Goal: Task Accomplishment & Management: Manage account settings

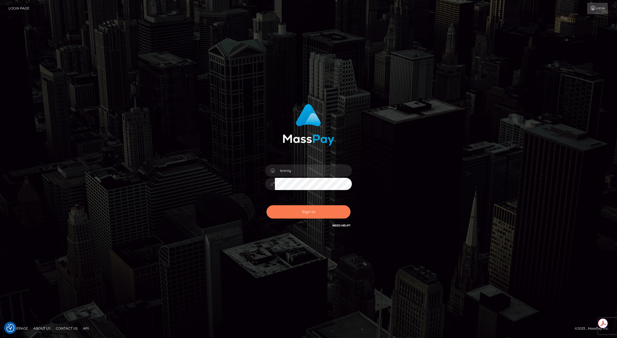
click at [290, 214] on button "Sign in" at bounding box center [309, 211] width 84 height 13
type input "brentg"
click at [290, 214] on button "Sign in" at bounding box center [309, 211] width 84 height 13
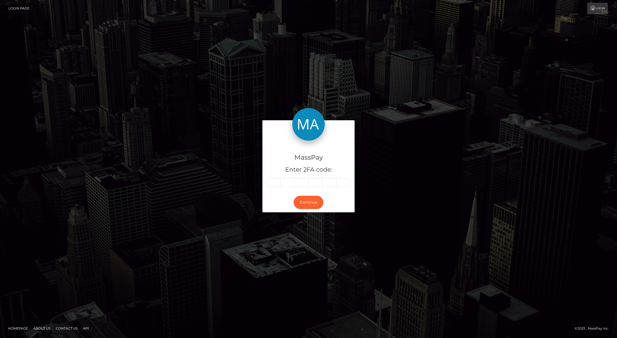
type input "6"
type input "2"
type input "8"
type input "4"
type input "7"
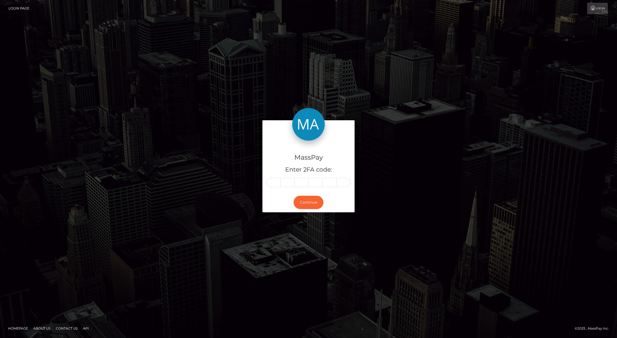
type input "5"
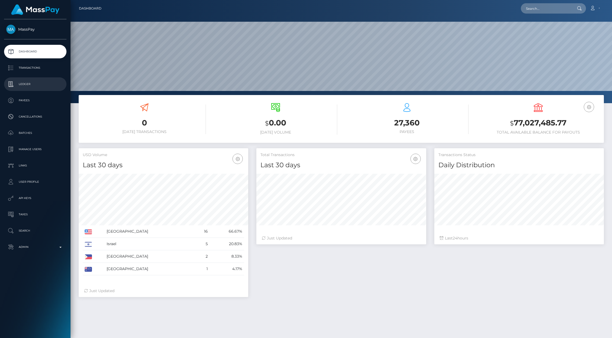
scroll to position [96, 169]
click at [33, 71] on p "Transactions" at bounding box center [35, 68] width 58 height 8
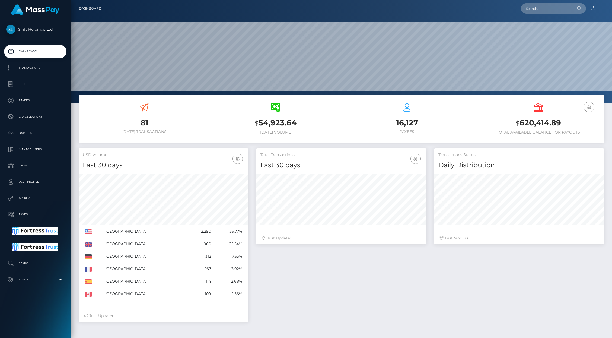
scroll to position [96, 169]
click at [27, 68] on p "Transactions" at bounding box center [35, 68] width 58 height 8
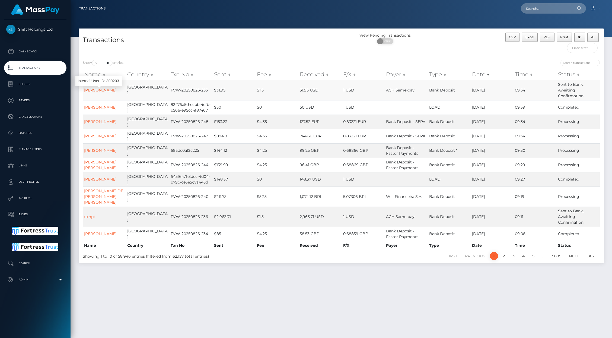
click at [101, 92] on link "[PERSON_NAME]" at bounding box center [100, 90] width 32 height 5
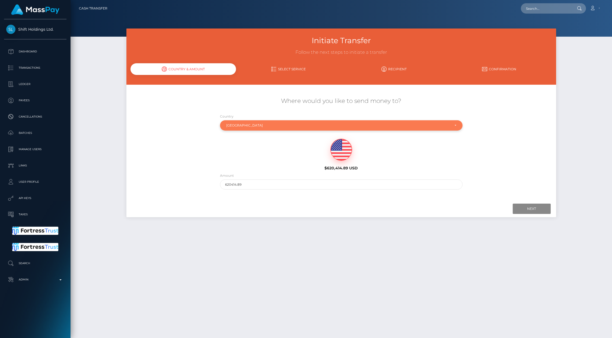
click at [242, 126] on div "United States" at bounding box center [338, 125] width 224 height 4
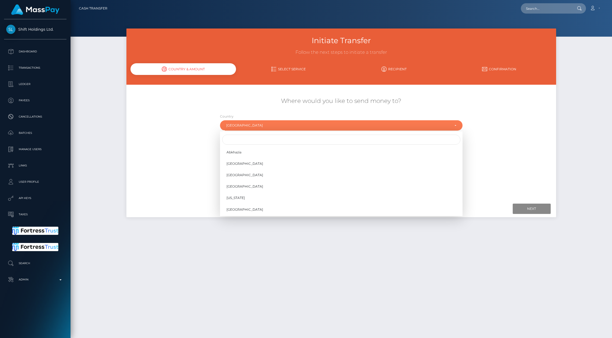
scroll to position [2257, 0]
click at [237, 138] on input "Search" at bounding box center [341, 139] width 238 height 10
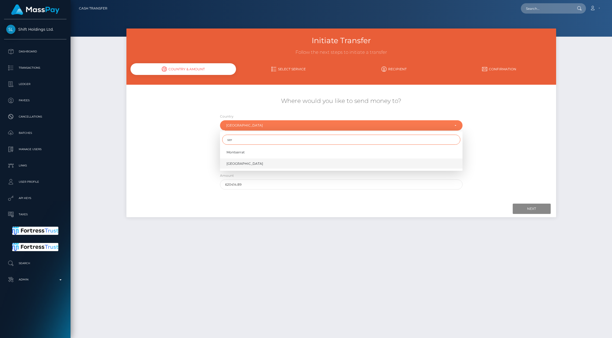
type input "ser"
click at [236, 163] on span "[GEOGRAPHIC_DATA]" at bounding box center [244, 163] width 37 height 5
select select "SRB"
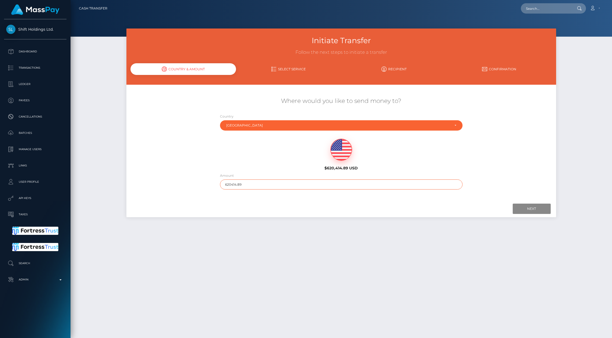
drag, startPoint x: 228, startPoint y: 185, endPoint x: 261, endPoint y: 182, distance: 33.2
click at [261, 182] on input "620414.89" at bounding box center [341, 184] width 242 height 10
type input "621"
click at [524, 206] on input "Next" at bounding box center [531, 208] width 38 height 10
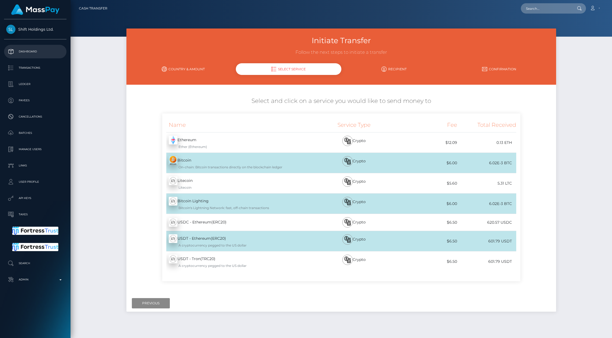
click at [31, 52] on p "Dashboard" at bounding box center [35, 51] width 58 height 8
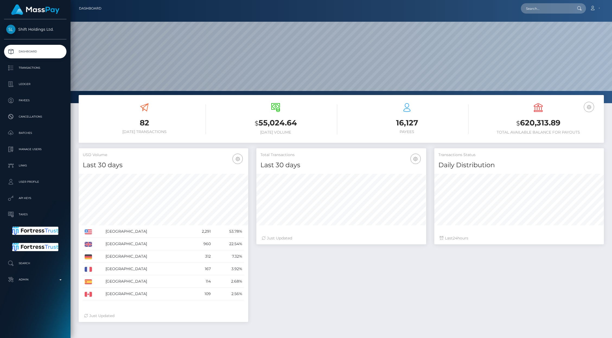
scroll to position [96, 169]
click at [546, 8] on input "text" at bounding box center [546, 8] width 51 height 10
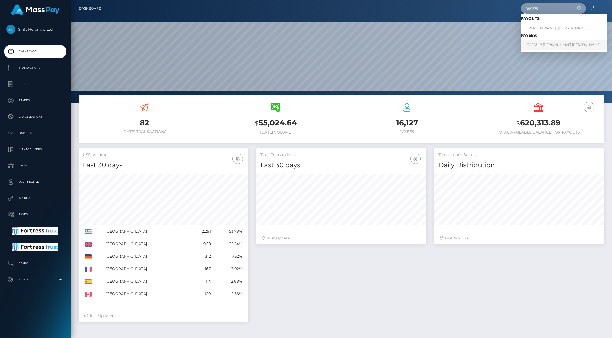
type input "1681575"
click at [544, 43] on link "TAJQUIR JOSEPH BRAHIN BICKER" at bounding box center [564, 45] width 86 height 10
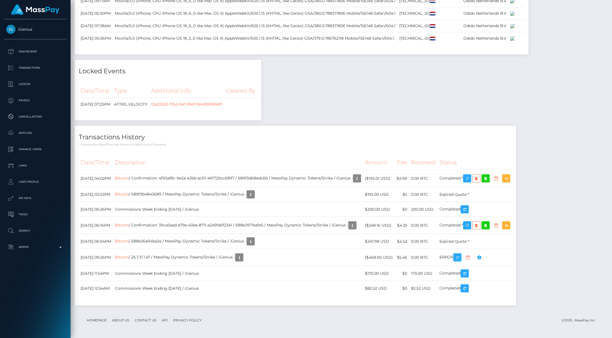
scroll to position [2681, 0]
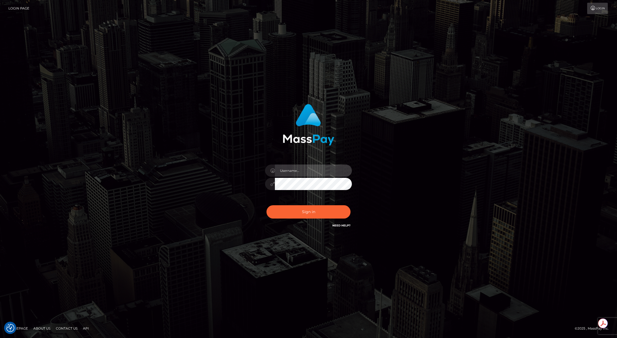
type input "brentg"
click at [305, 214] on button "Sign in" at bounding box center [309, 211] width 84 height 13
type input "brentg"
click at [305, 214] on button "Sign in" at bounding box center [309, 211] width 84 height 13
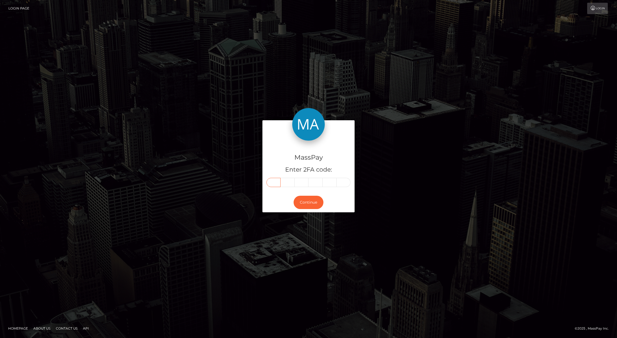
paste input "8"
type input "8"
type input "2"
type input "6"
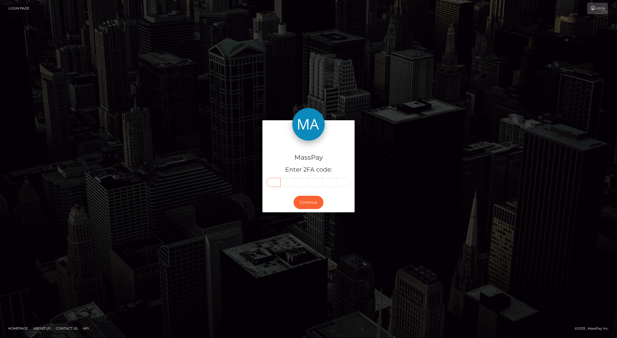
type input "9"
type input "5"
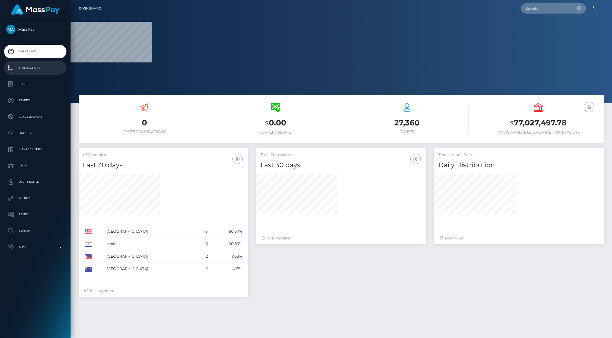
click at [41, 69] on p "Transactions" at bounding box center [35, 68] width 58 height 8
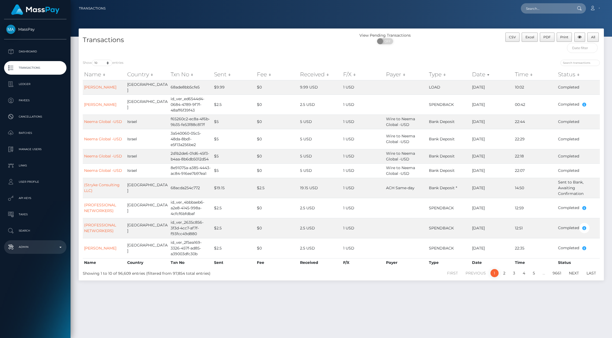
click at [48, 243] on p "Admin" at bounding box center [35, 247] width 58 height 8
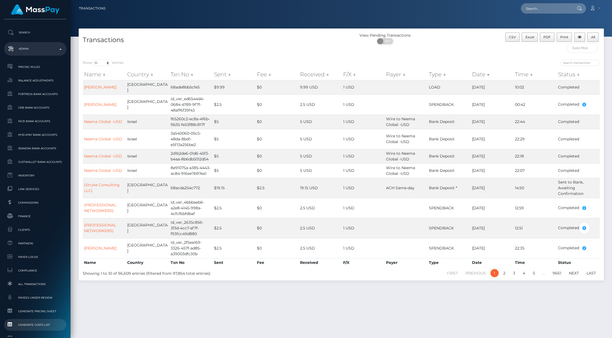
scroll to position [247, 0]
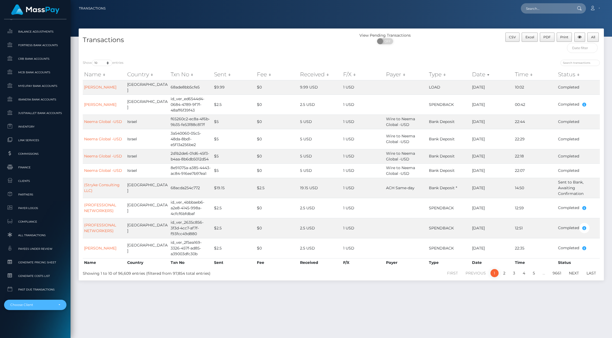
click at [38, 302] on div "Choose Client" at bounding box center [32, 304] width 44 height 4
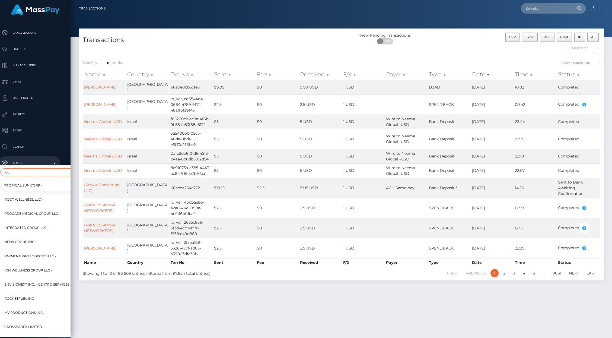
scroll to position [176, 6]
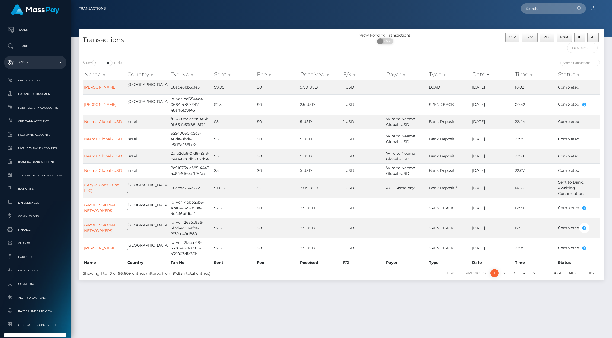
type input "rocket"
select select "191"
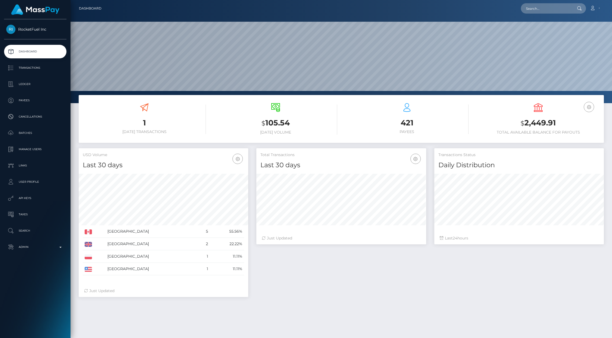
scroll to position [96, 169]
click at [26, 149] on p "Manage Users" at bounding box center [35, 149] width 58 height 8
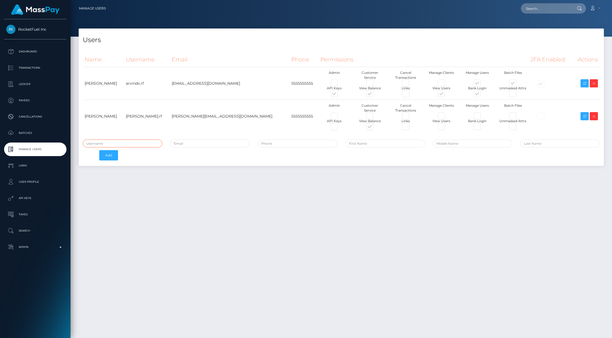
type input "brentg"
click at [38, 251] on p "Admin" at bounding box center [35, 247] width 58 height 8
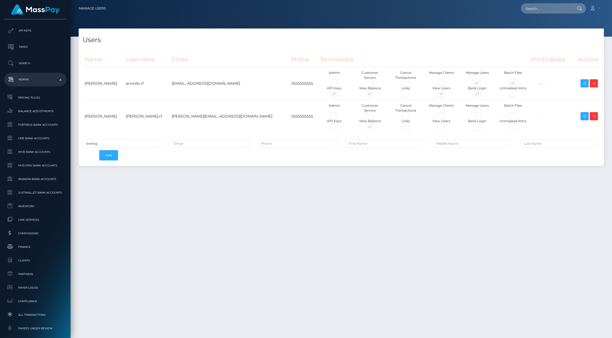
scroll to position [247, 0]
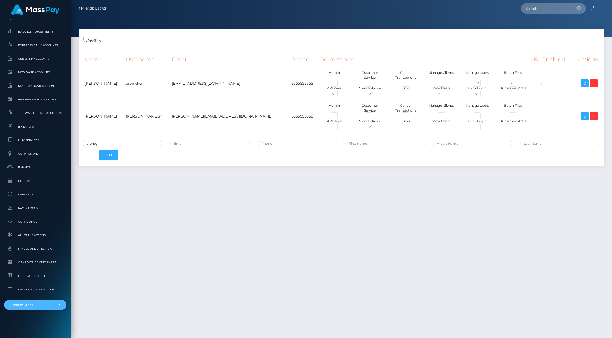
click at [41, 300] on div "Choose Client" at bounding box center [35, 304] width 62 height 10
type input "seed"
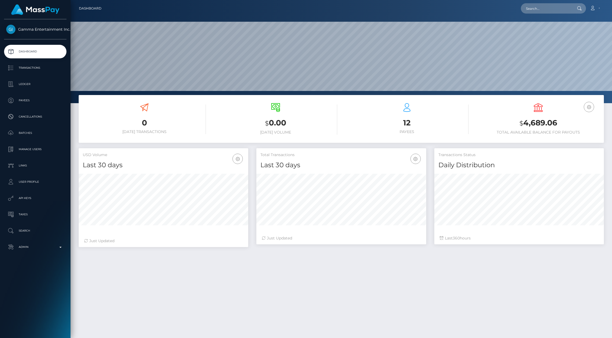
scroll to position [96, 169]
click at [33, 85] on p "Ledger" at bounding box center [35, 84] width 58 height 8
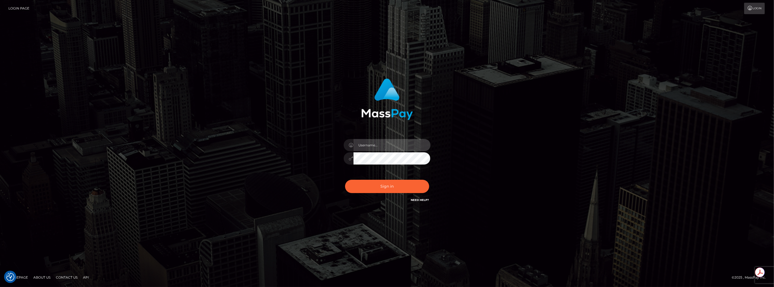
type input "brentg"
click at [99, 75] on div "brentg Sign in" at bounding box center [387, 143] width 774 height 219
click at [391, 183] on button "Sign in" at bounding box center [387, 185] width 84 height 13
type input "brentg"
click at [387, 187] on button "Sign in" at bounding box center [387, 185] width 84 height 13
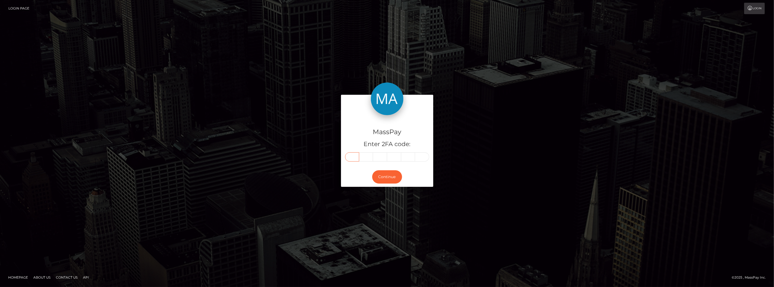
paste input "2"
type input "2"
type input "1"
type input "9"
type input "3"
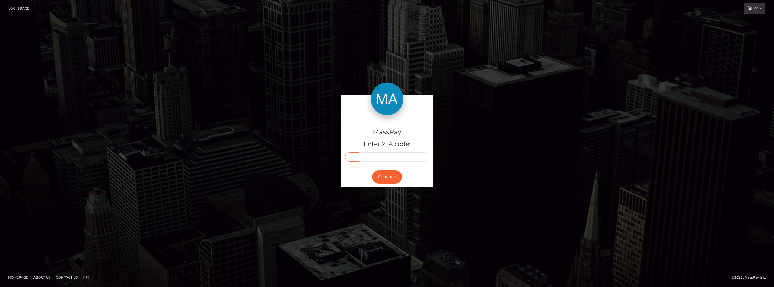
type input "1"
type input "7"
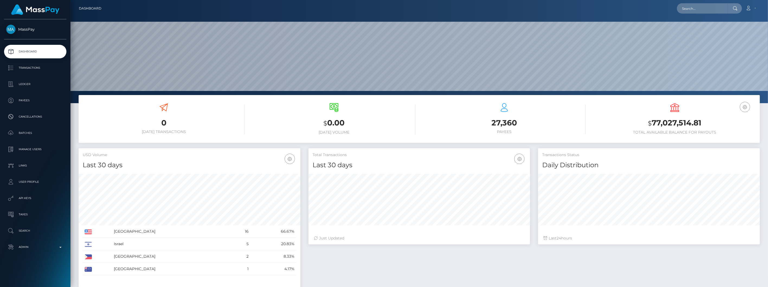
scroll to position [96, 222]
click at [25, 68] on p "Transactions" at bounding box center [35, 68] width 58 height 8
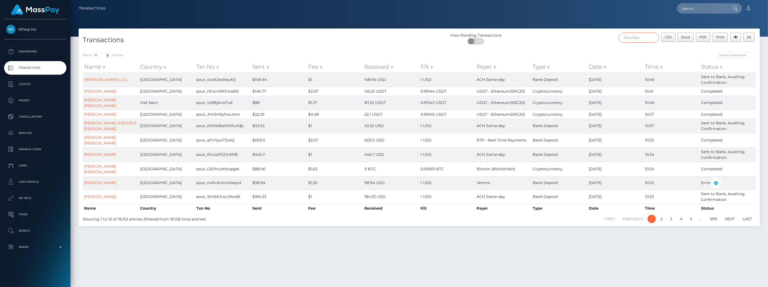
click at [637, 41] on input "text" at bounding box center [639, 38] width 41 height 10
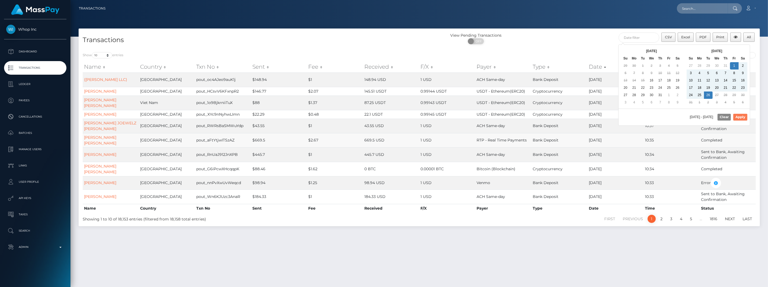
drag, startPoint x: 742, startPoint y: 117, endPoint x: 744, endPoint y: 128, distance: 11.7
click at [742, 117] on button "Apply" at bounding box center [740, 117] width 14 height 7
type input "[DATE] - [DATE]"
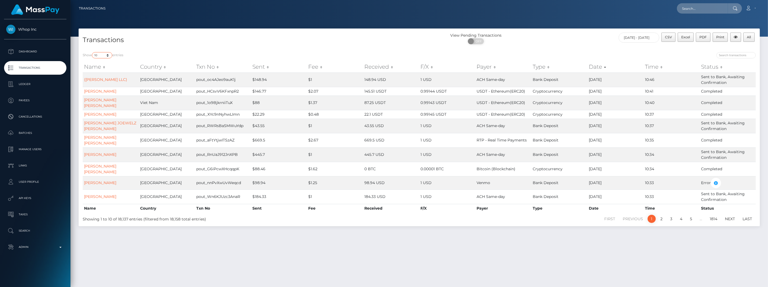
click at [105, 56] on select "10 25 50 100 250 500 1,000 3,500 All" at bounding box center [102, 55] width 20 height 6
select select "-1"
click at [92, 52] on select "10 25 50 100 250 500 1,000 3,500 All" at bounding box center [102, 55] width 20 height 6
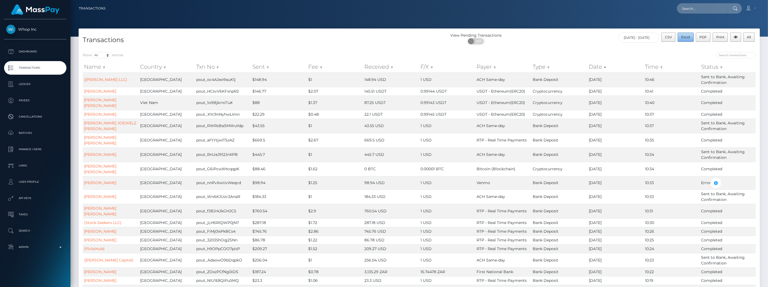
click at [687, 37] on span "Excel" at bounding box center [686, 37] width 9 height 4
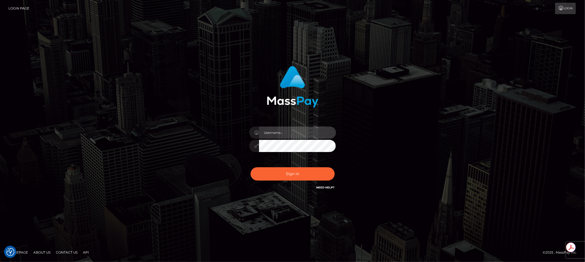
type input "brentg"
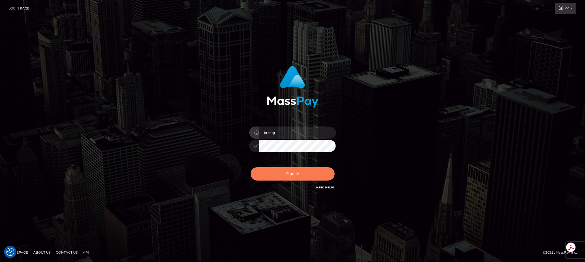
click at [294, 177] on button "Sign in" at bounding box center [293, 173] width 84 height 13
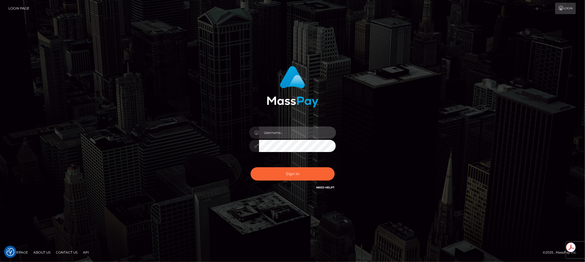
type input "brentg"
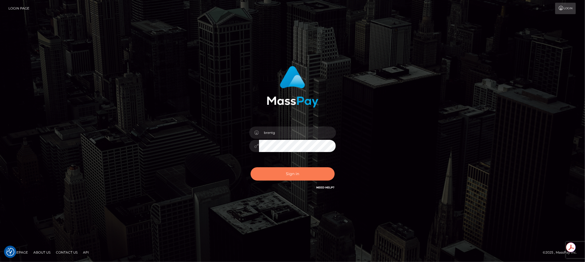
click at [287, 175] on button "Sign in" at bounding box center [293, 173] width 84 height 13
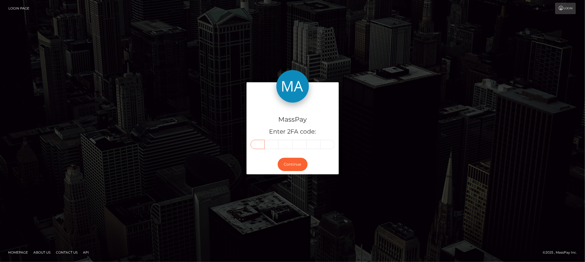
paste input "4"
type input "4"
type input "0"
type input "3"
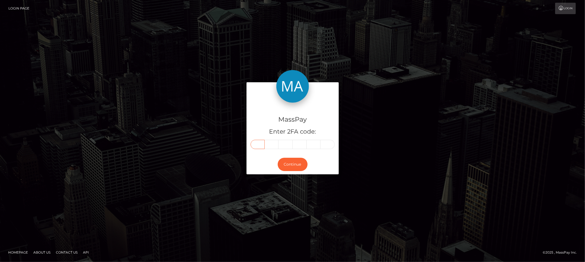
type input "0"
type input "7"
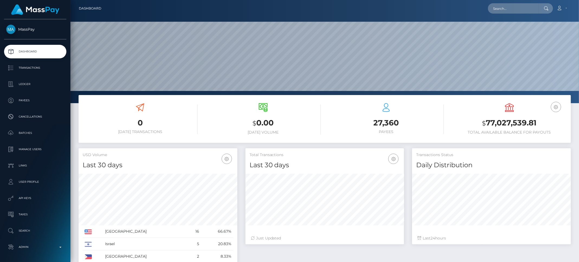
scroll to position [96, 159]
click at [506, 10] on input "text" at bounding box center [513, 8] width 51 height 10
paste input "usr_3857d76a-673f-11f0-b1fb-02a8c2768cb9"
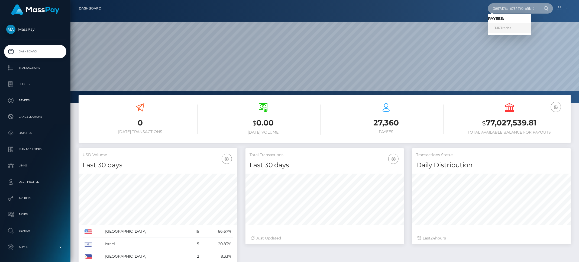
type input "3857d76a-673f-11f0-b1fb-02a8c2768cb9"
click at [523, 27] on link "TJRTrades" at bounding box center [509, 28] width 43 height 10
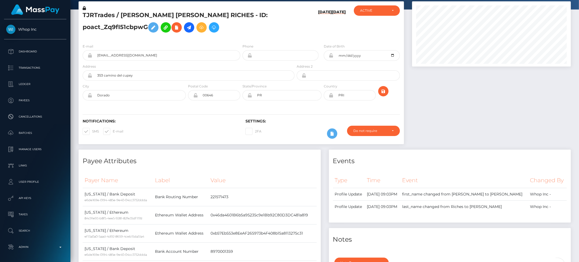
scroll to position [27, 0]
click at [332, 97] on icon at bounding box center [331, 95] width 5 height 4
click at [349, 95] on input "PRI" at bounding box center [355, 95] width 42 height 10
type input "[GEOGRAPHIC_DATA]"
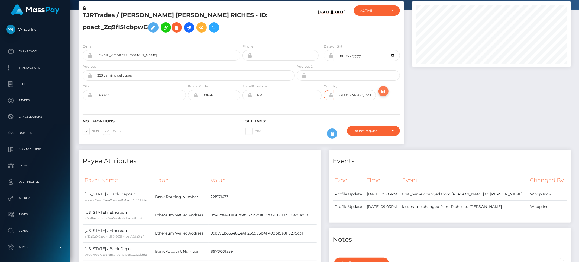
click at [383, 89] on icon "submit" at bounding box center [383, 91] width 7 height 7
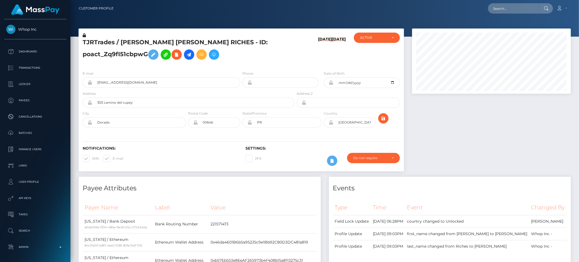
scroll to position [65, 159]
click at [331, 124] on icon at bounding box center [331, 122] width 5 height 4
